Goal: Information Seeking & Learning: Learn about a topic

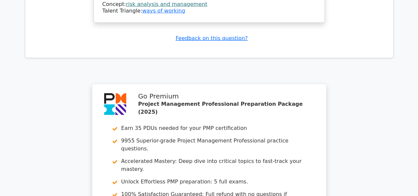
scroll to position [2201, 0]
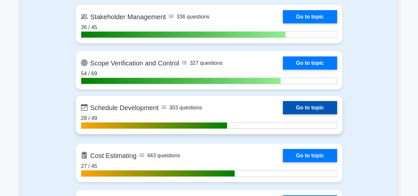
scroll to position [893, 0]
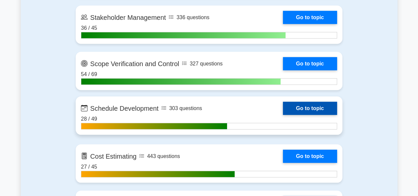
click at [296, 106] on link "Go to topic" at bounding box center [310, 108] width 54 height 13
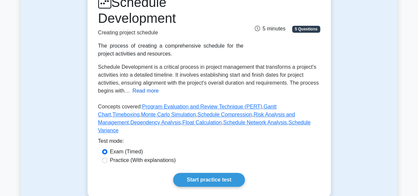
click at [134, 92] on button "Read more" at bounding box center [146, 91] width 26 height 8
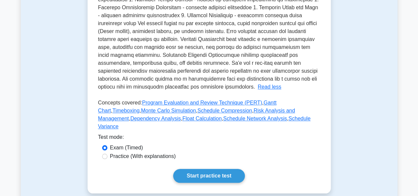
scroll to position [265, 0]
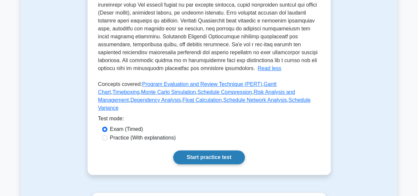
click at [198, 152] on link "Start practice test" at bounding box center [209, 157] width 72 height 14
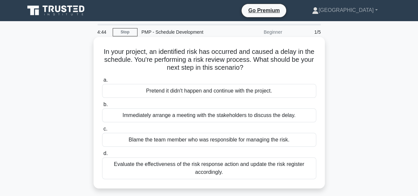
scroll to position [33, 0]
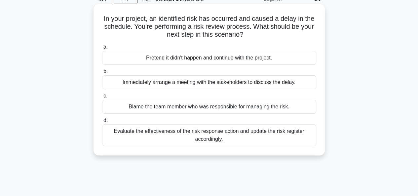
click at [202, 139] on div "Evaluate the effectiveness of the risk response action and update the risk regi…" at bounding box center [209, 135] width 214 height 22
click at [102, 123] on input "d. Evaluate the effectiveness of the risk response action and update the risk r…" at bounding box center [102, 120] width 0 height 4
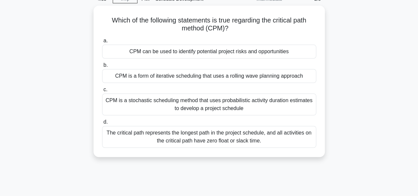
scroll to position [0, 0]
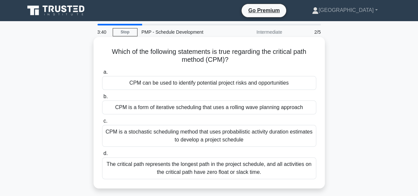
click at [201, 169] on div "The critical path represents the longest path in the project schedule, and all …" at bounding box center [209, 168] width 214 height 22
click at [102, 156] on input "d. The critical path represents the longest path in the project schedule, and a…" at bounding box center [102, 153] width 0 height 4
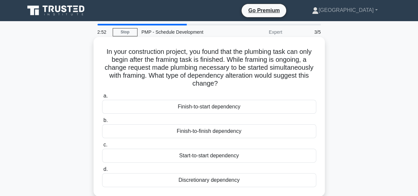
scroll to position [33, 0]
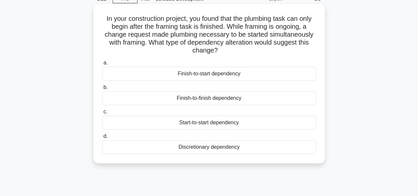
click at [206, 74] on div "Finish-to-start dependency" at bounding box center [209, 74] width 214 height 14
click at [102, 65] on input "a. Finish-to-start dependency" at bounding box center [102, 63] width 0 height 4
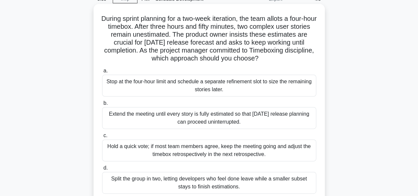
click at [199, 185] on div "Split the group in two, letting developers who feel done leave while a smaller …" at bounding box center [209, 183] width 214 height 22
click at [102, 170] on input "d. Split the group in two, letting developers who feel done leave while a small…" at bounding box center [102, 168] width 0 height 4
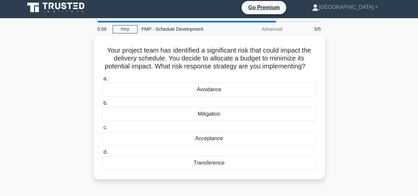
scroll to position [0, 0]
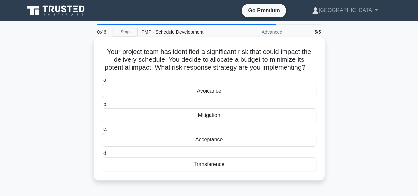
click at [218, 122] on div "Mitigation" at bounding box center [209, 115] width 214 height 14
click at [102, 107] on input "b. Mitigation" at bounding box center [102, 104] width 0 height 4
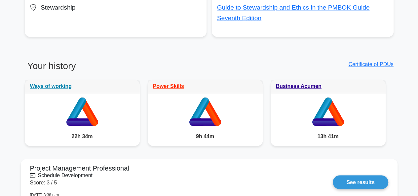
scroll to position [496, 0]
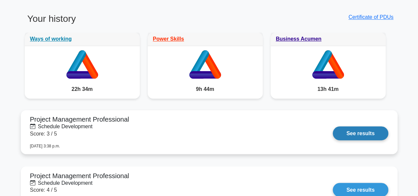
click at [346, 136] on link "See results" at bounding box center [360, 133] width 55 height 14
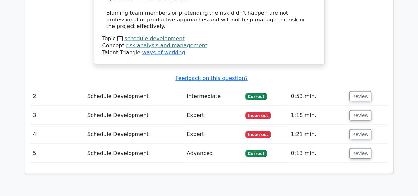
scroll to position [628, 0]
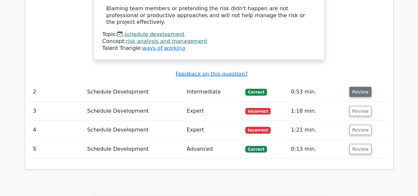
click at [361, 87] on button "Review" at bounding box center [360, 92] width 22 height 10
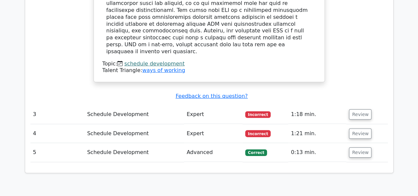
scroll to position [992, 0]
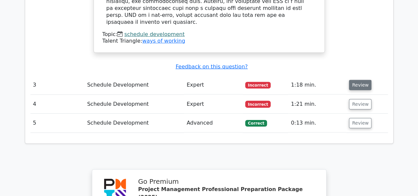
click at [355, 80] on button "Review" at bounding box center [360, 85] width 22 height 10
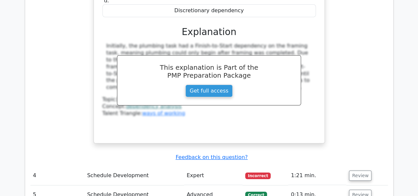
scroll to position [1256, 0]
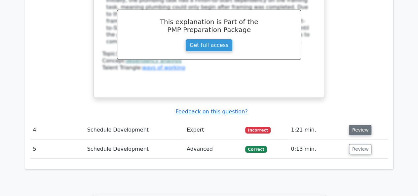
click at [363, 125] on button "Review" at bounding box center [360, 130] width 22 height 10
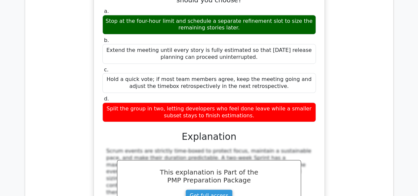
scroll to position [1554, 0]
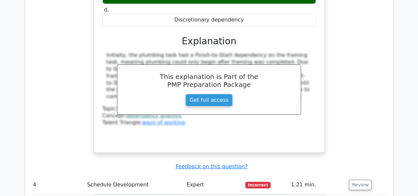
scroll to position [1256, 0]
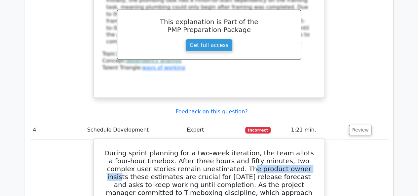
drag, startPoint x: 194, startPoint y: 115, endPoint x: 261, endPoint y: 119, distance: 66.6
click at [261, 149] on h5 "During sprint planning for a two-week iteration, the team allots a four-hour ti…" at bounding box center [209, 177] width 215 height 56
